Goal: Task Accomplishment & Management: Manage account settings

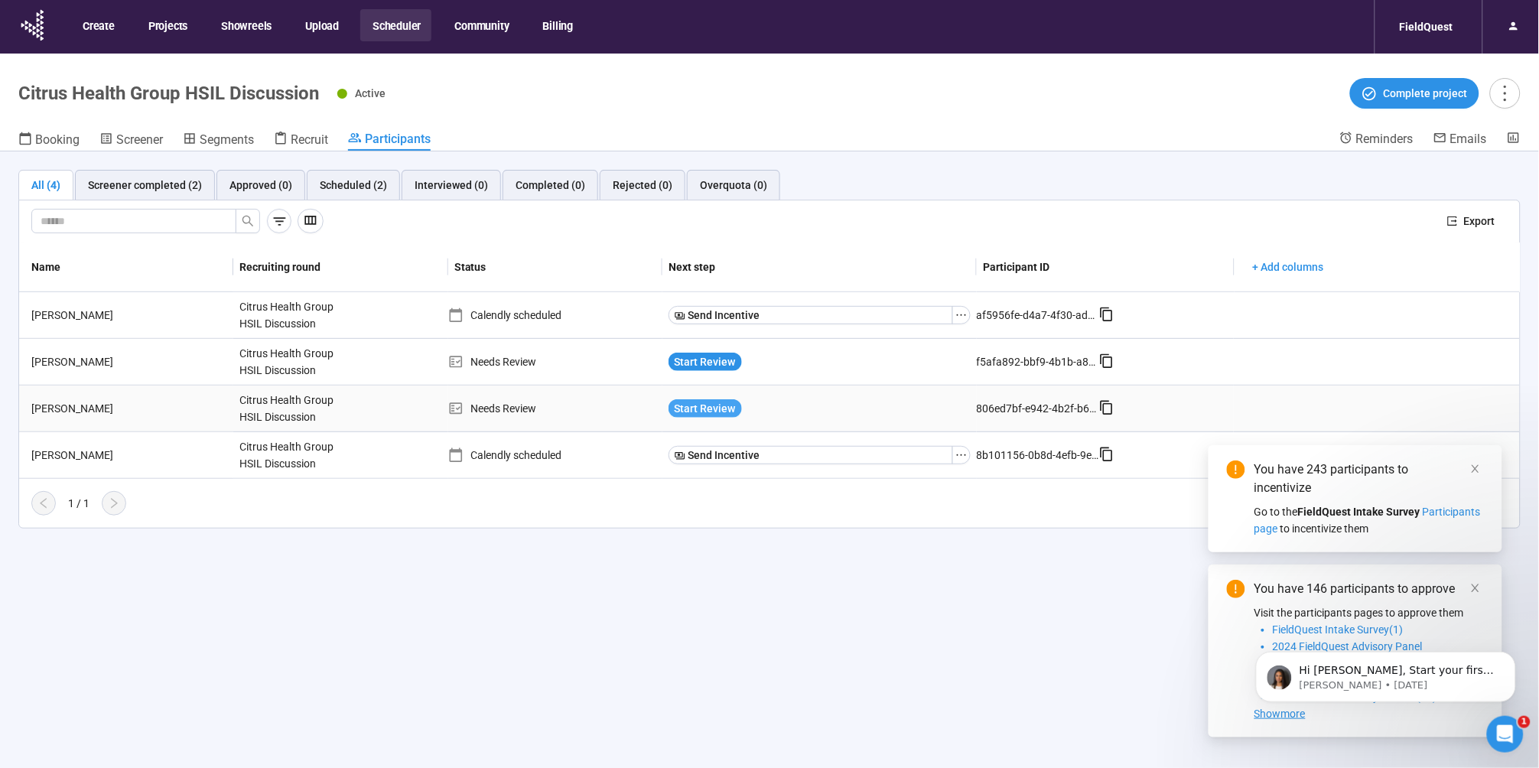
click at [694, 410] on span "Start Review" at bounding box center [705, 408] width 61 height 17
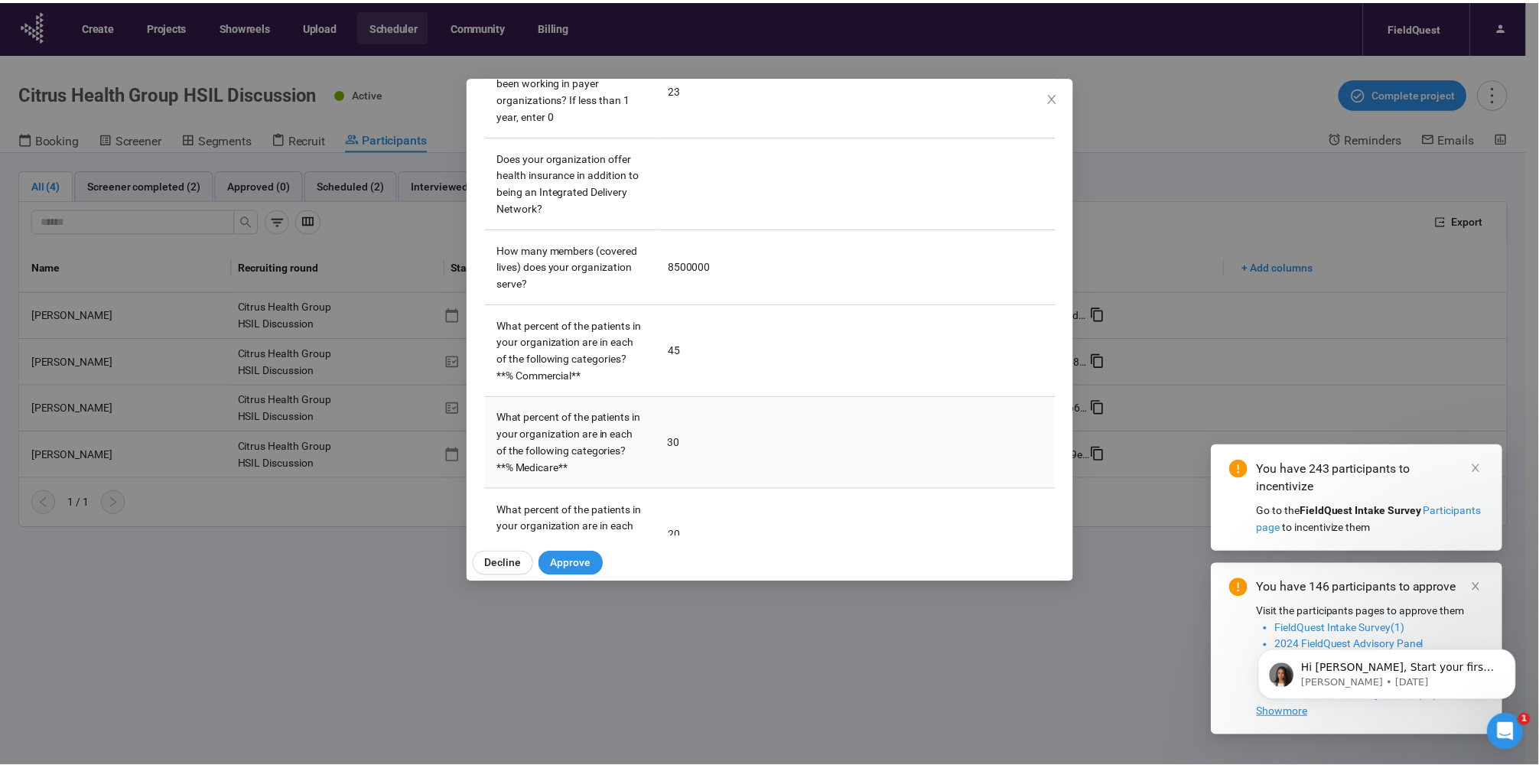
scroll to position [3581, 0]
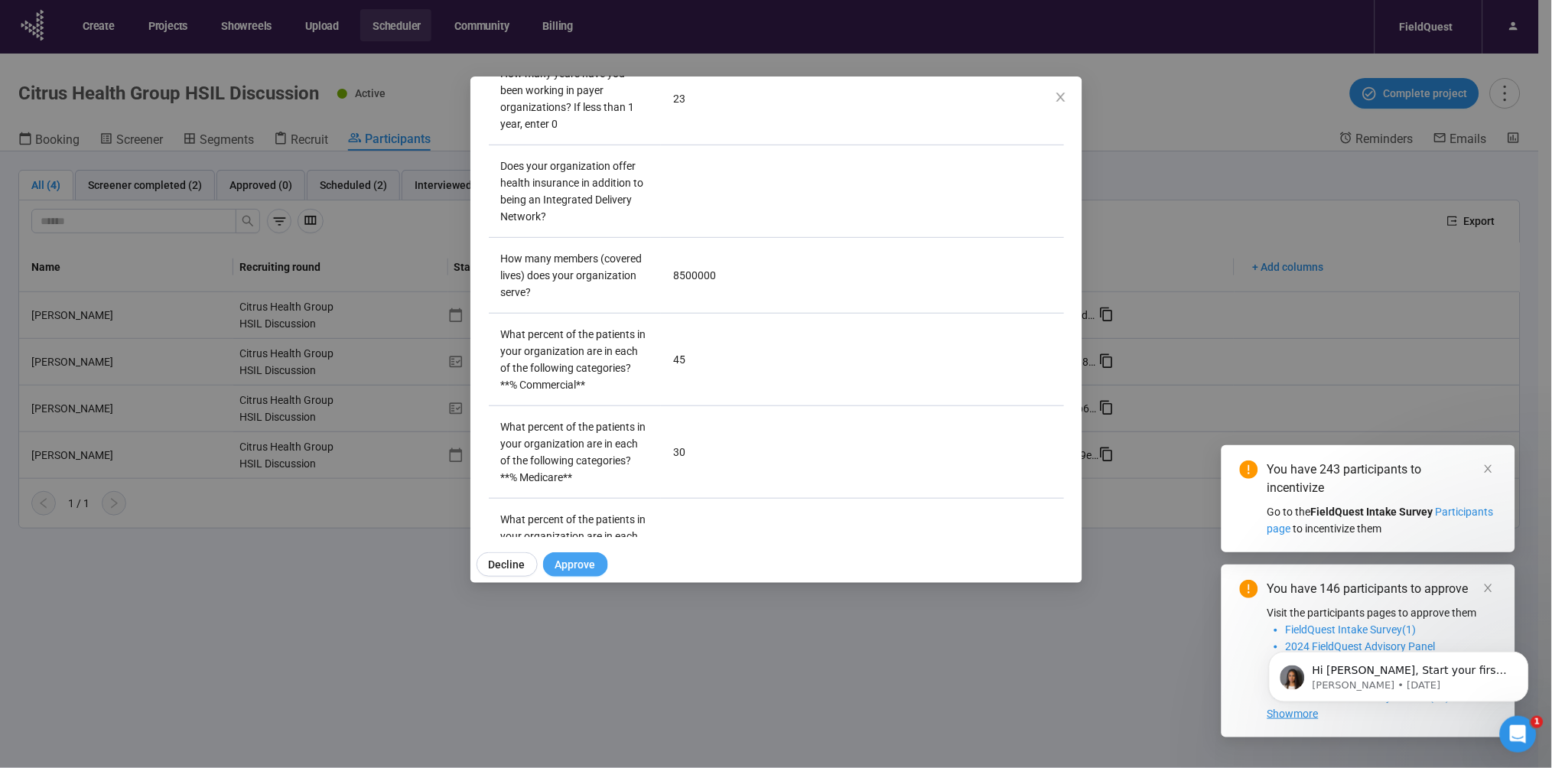
click at [585, 563] on span "Approve" at bounding box center [575, 564] width 41 height 17
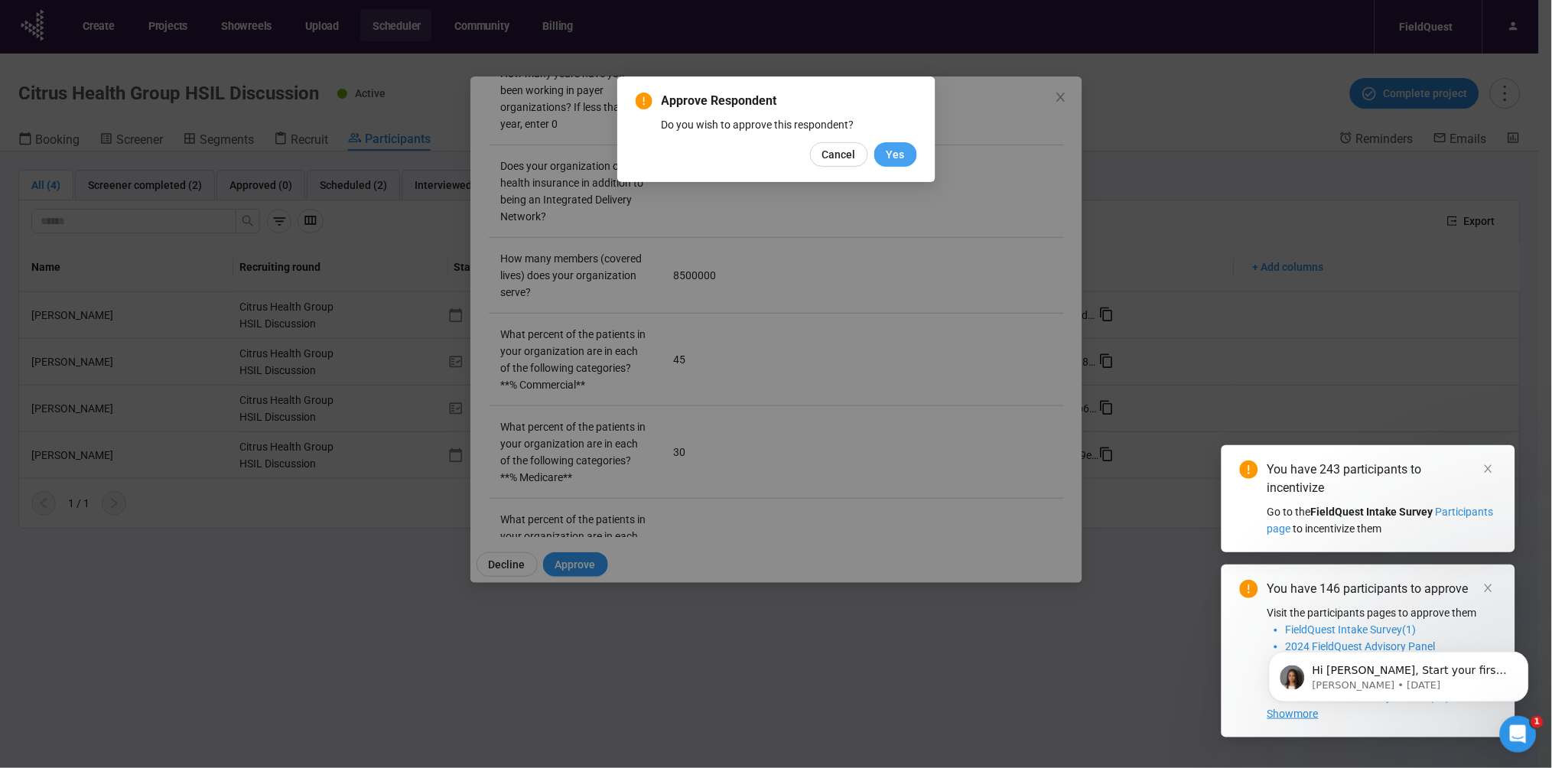
click at [904, 155] on span "Yes" at bounding box center [895, 154] width 18 height 17
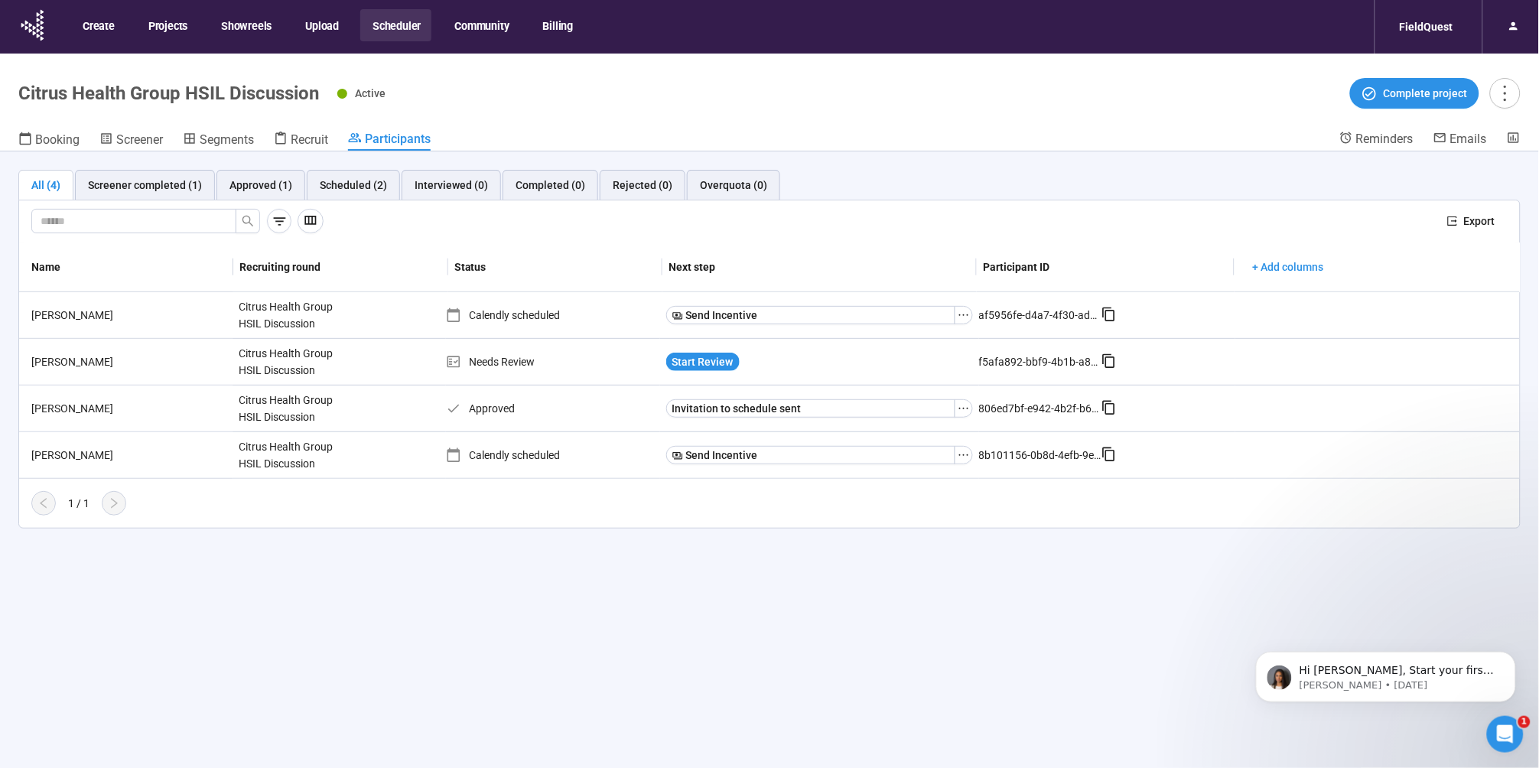
click at [606, 679] on div "All (4) Screener completed (1) Approved (1) Scheduled (2) Interviewed (0) Compl…" at bounding box center [769, 486] width 1539 height 670
click at [1465, 223] on span "Export" at bounding box center [1479, 221] width 31 height 17
click at [369, 21] on button "Scheduler" at bounding box center [395, 25] width 71 height 32
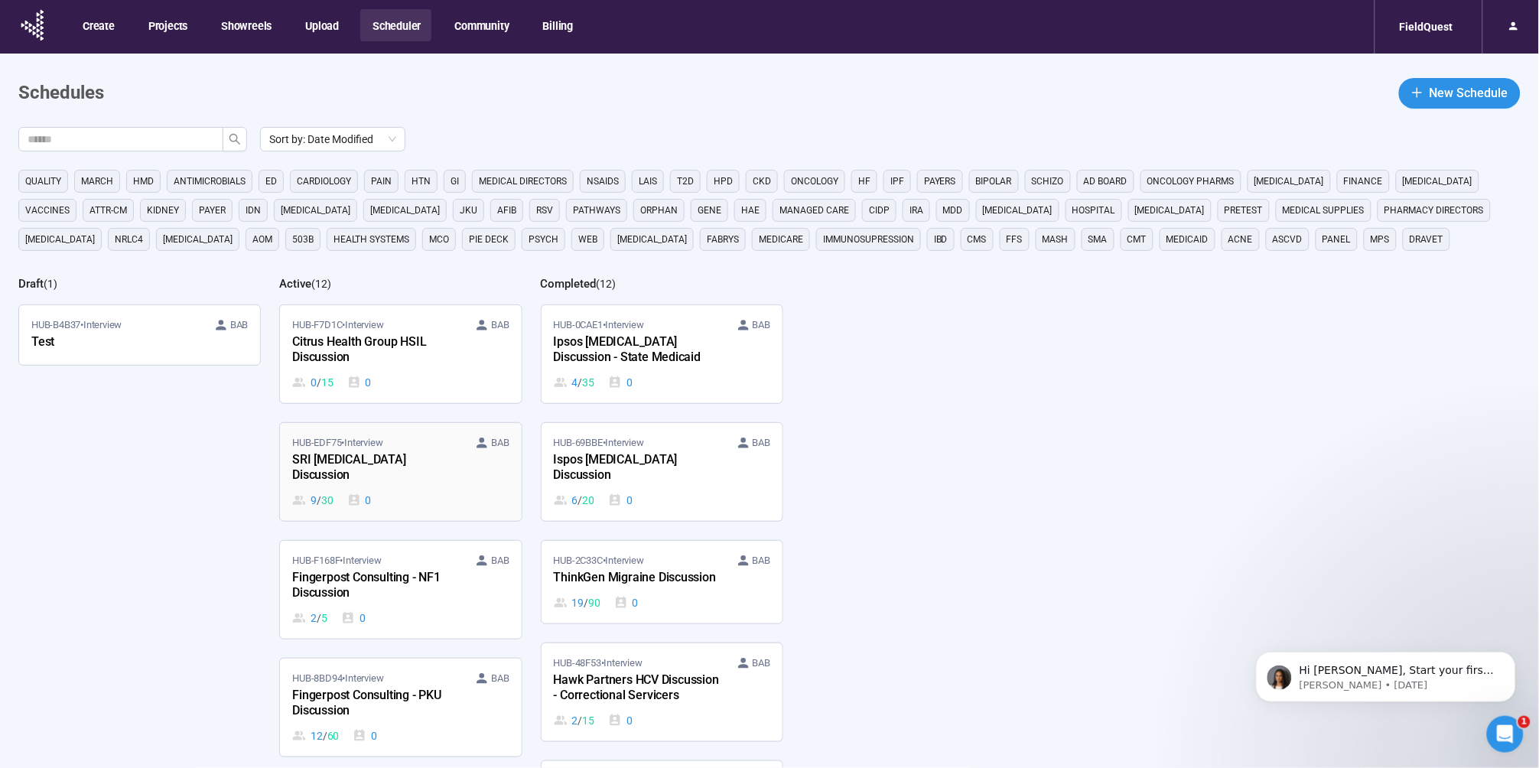
click at [409, 492] on div "9 / 30 0" at bounding box center [400, 500] width 216 height 17
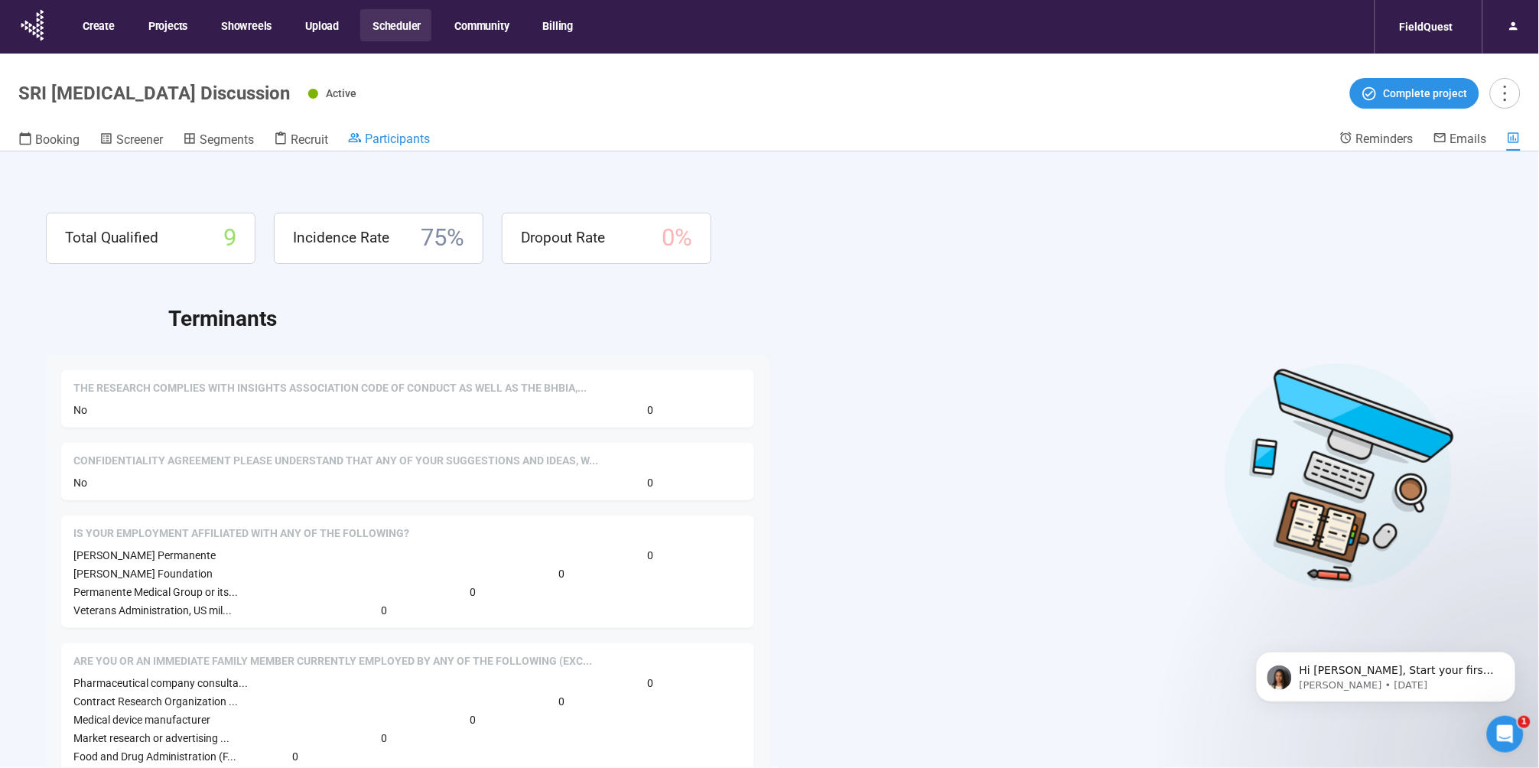
click at [387, 139] on span "Participants" at bounding box center [397, 139] width 65 height 15
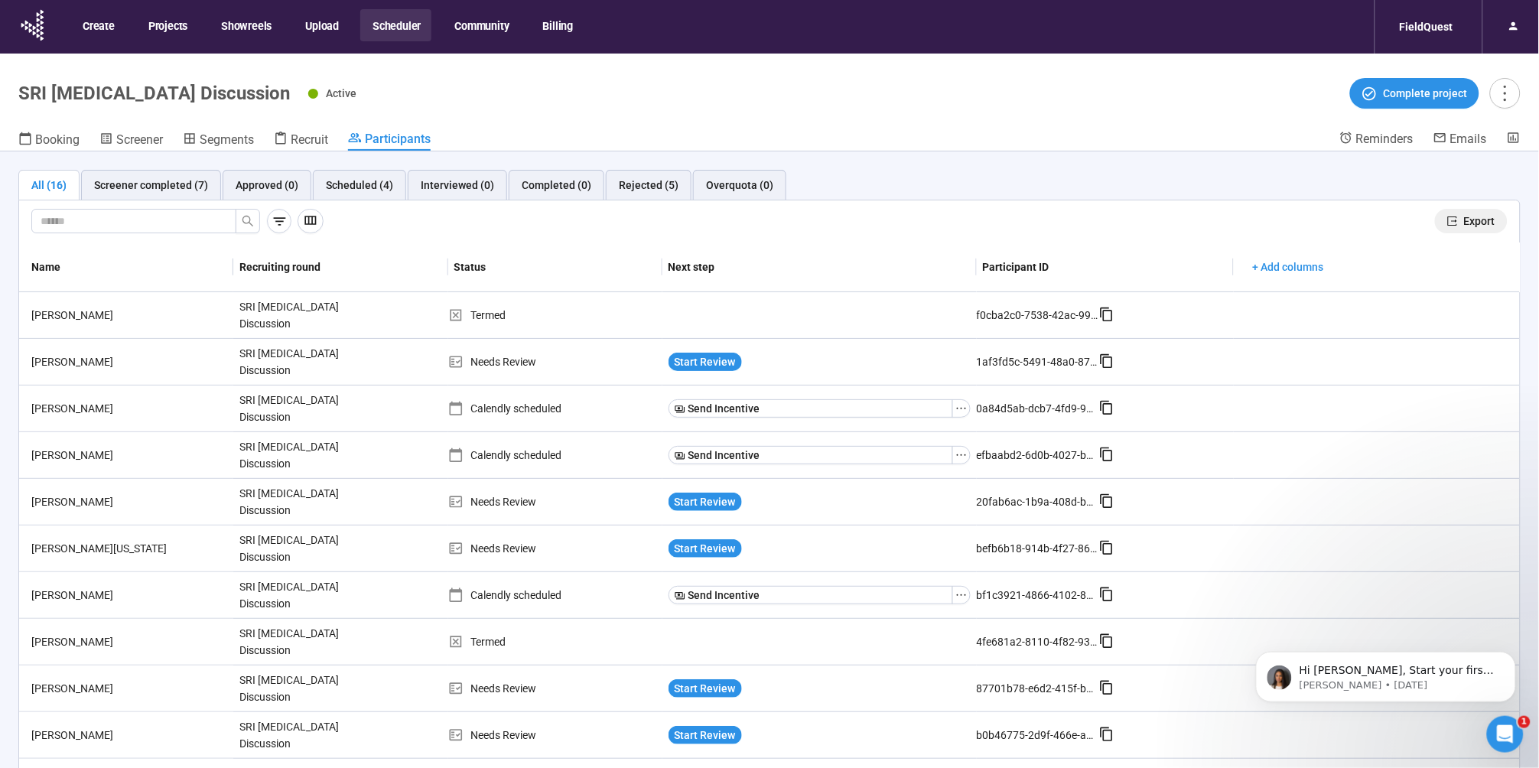
click at [1464, 220] on span "Export" at bounding box center [1479, 221] width 31 height 17
click at [390, 22] on button "Scheduler" at bounding box center [395, 25] width 71 height 32
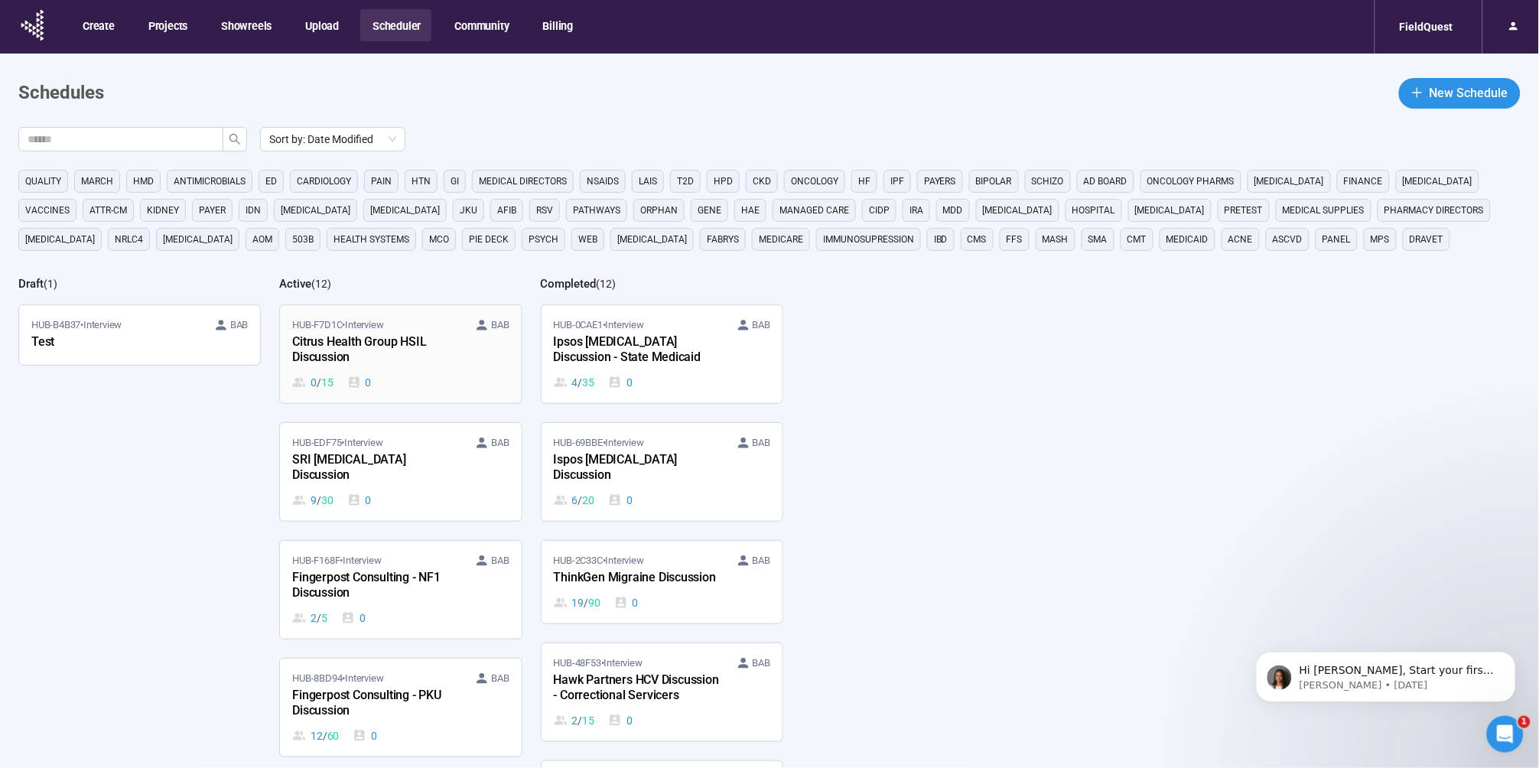
click at [434, 358] on div "Citrus Health Group HSIL Discussion" at bounding box center [376, 350] width 168 height 35
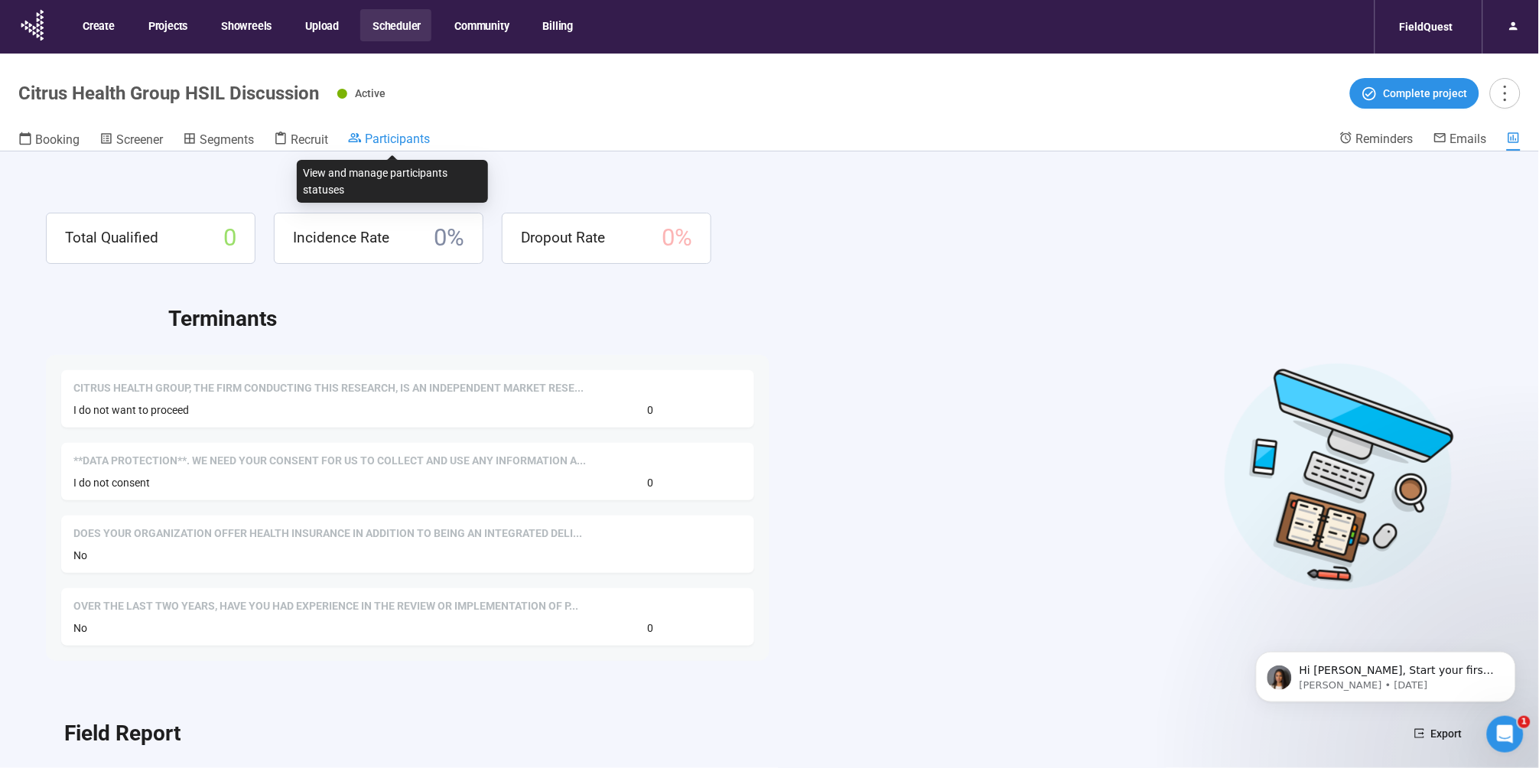
click at [411, 133] on span "Participants" at bounding box center [397, 139] width 65 height 15
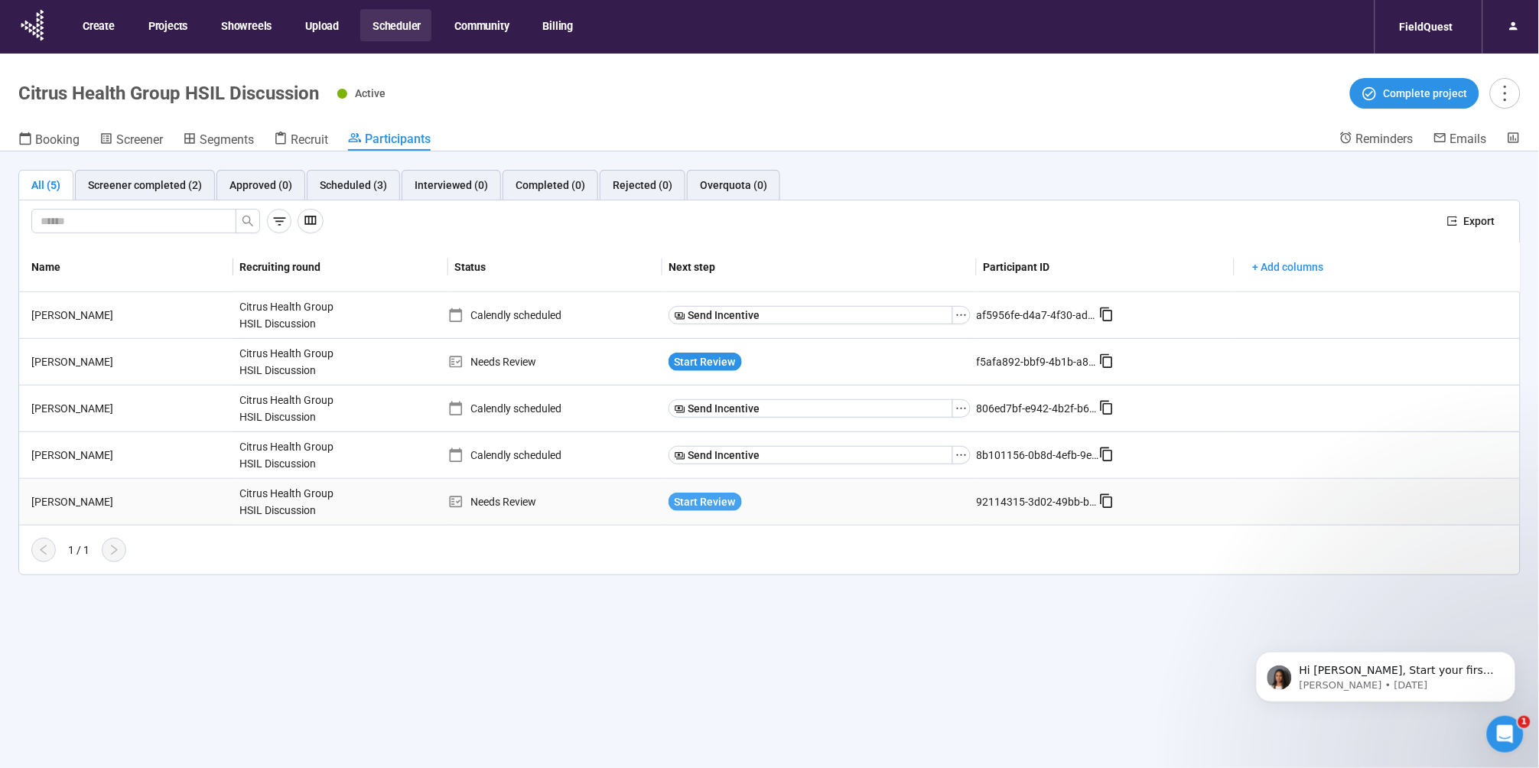
click at [679, 501] on span "Start Review" at bounding box center [705, 501] width 61 height 17
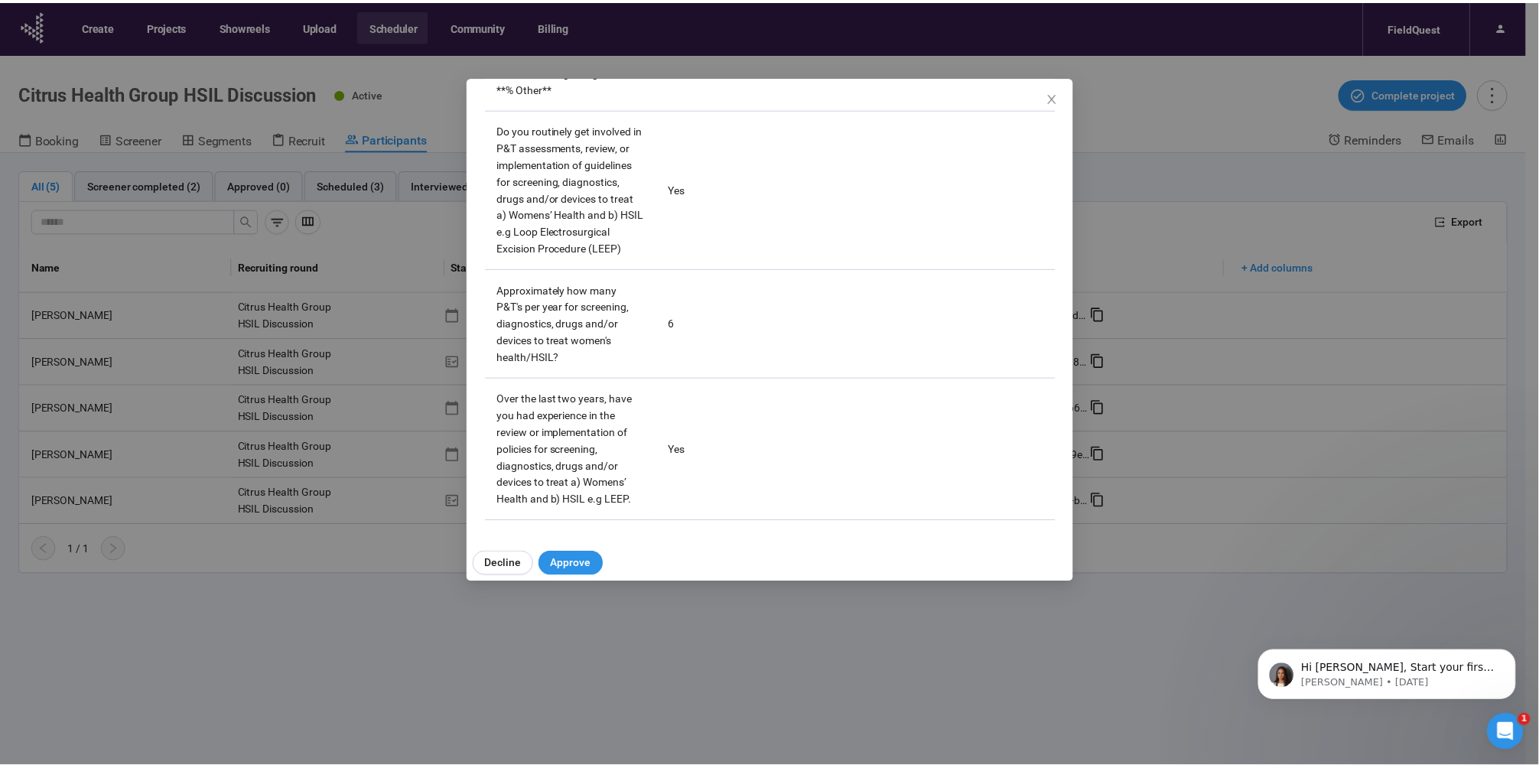
scroll to position [4239, 0]
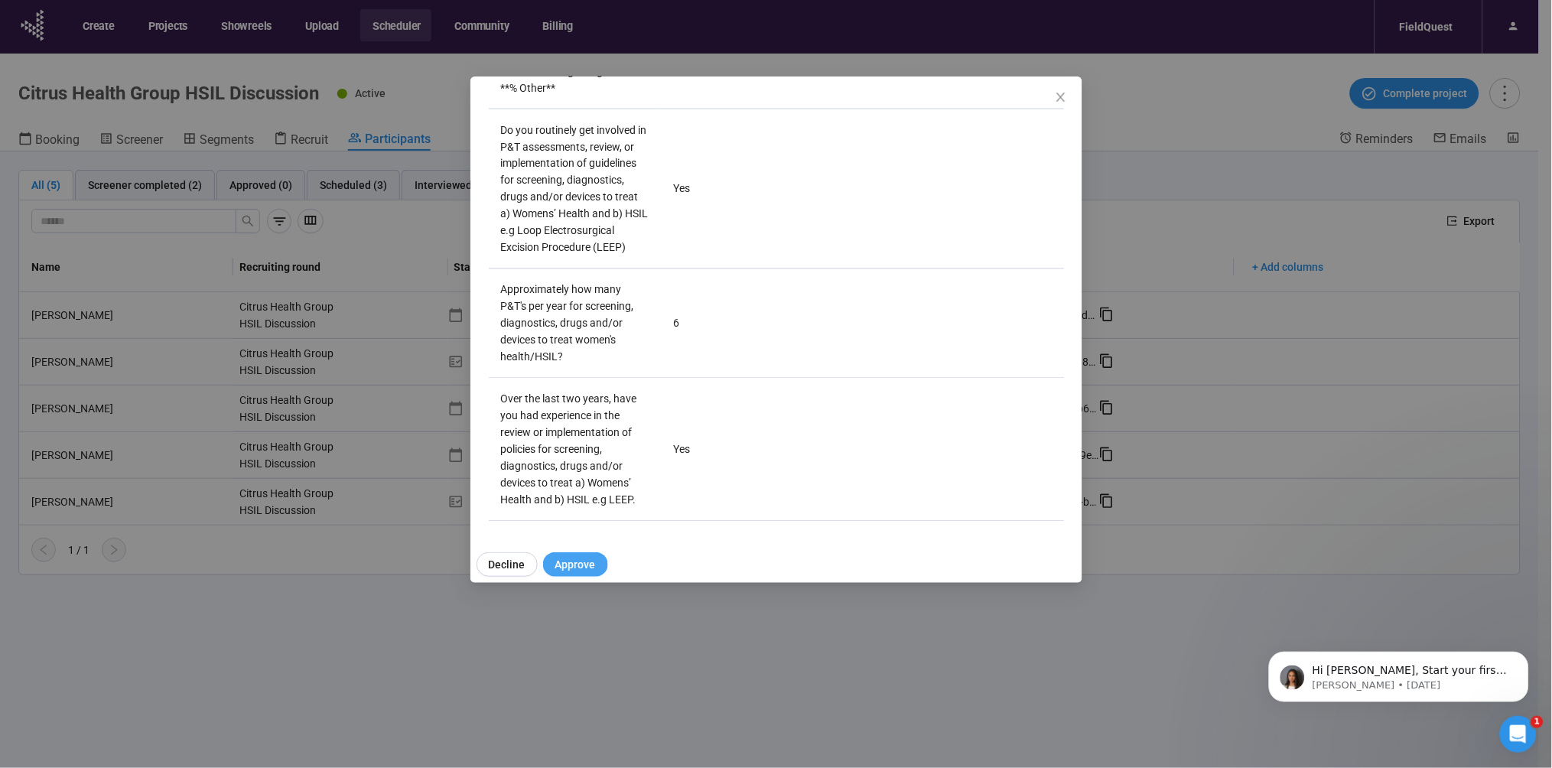
click at [588, 562] on span "Approve" at bounding box center [575, 564] width 41 height 17
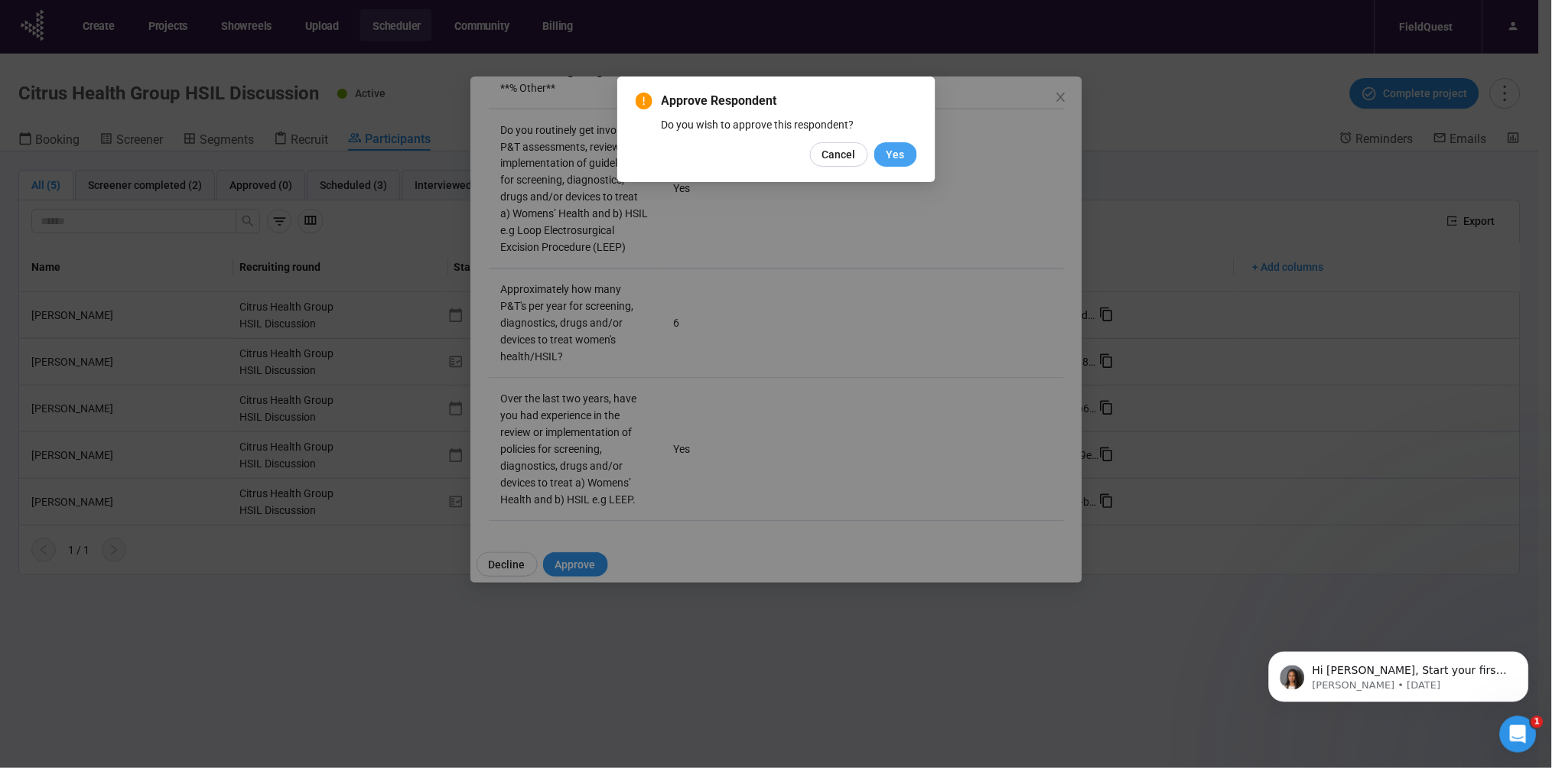
click at [889, 161] on span "Yes" at bounding box center [895, 154] width 18 height 17
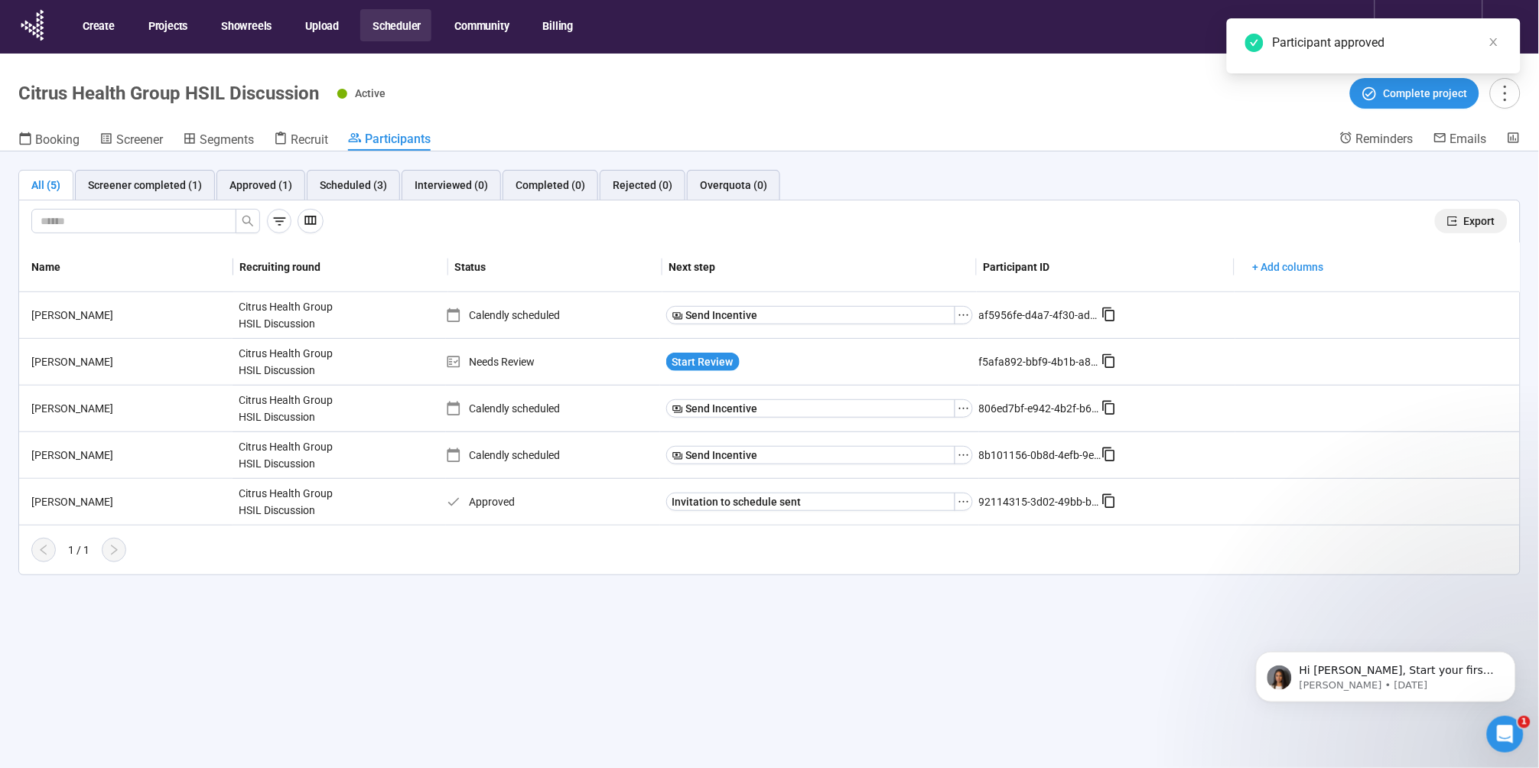
click at [1468, 211] on button "Export" at bounding box center [1471, 221] width 73 height 24
